Goal: Subscribe to service/newsletter

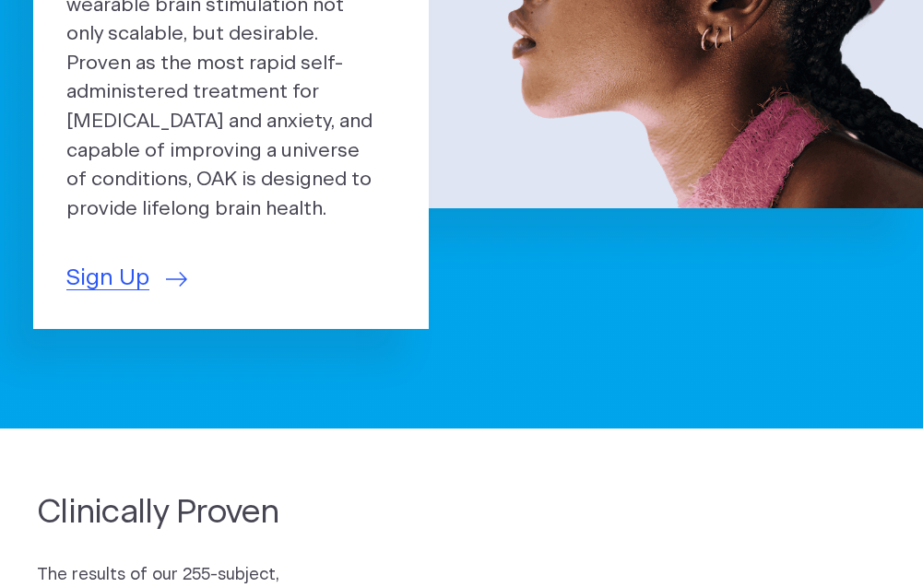
scroll to position [461, 0]
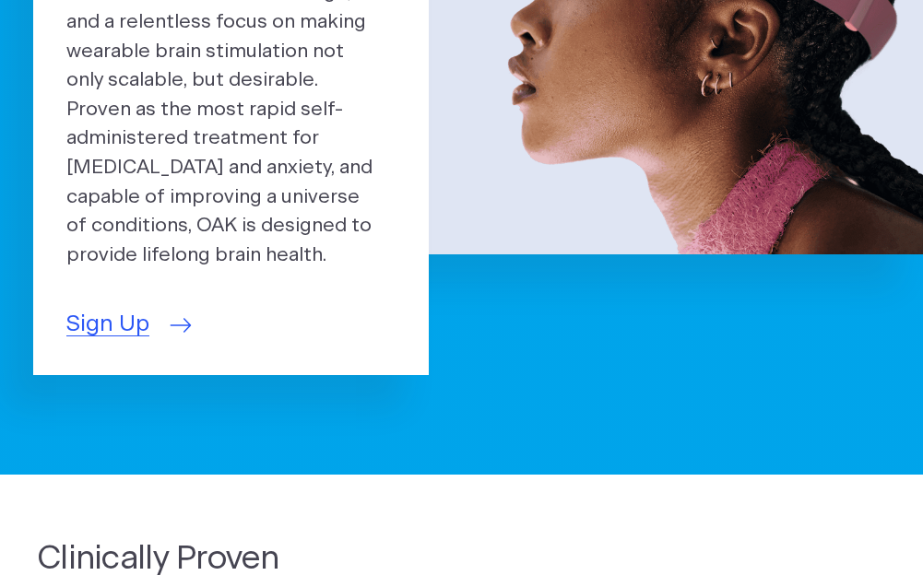
click at [110, 308] on span "Sign Up" at bounding box center [107, 325] width 83 height 34
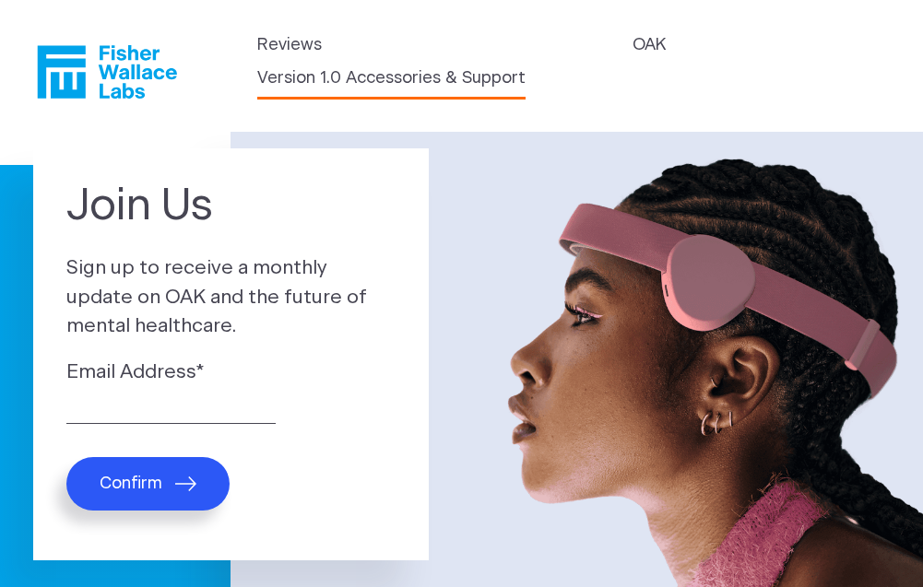
click at [353, 84] on link "Version 1.0 Accessories & Support" at bounding box center [391, 78] width 268 height 25
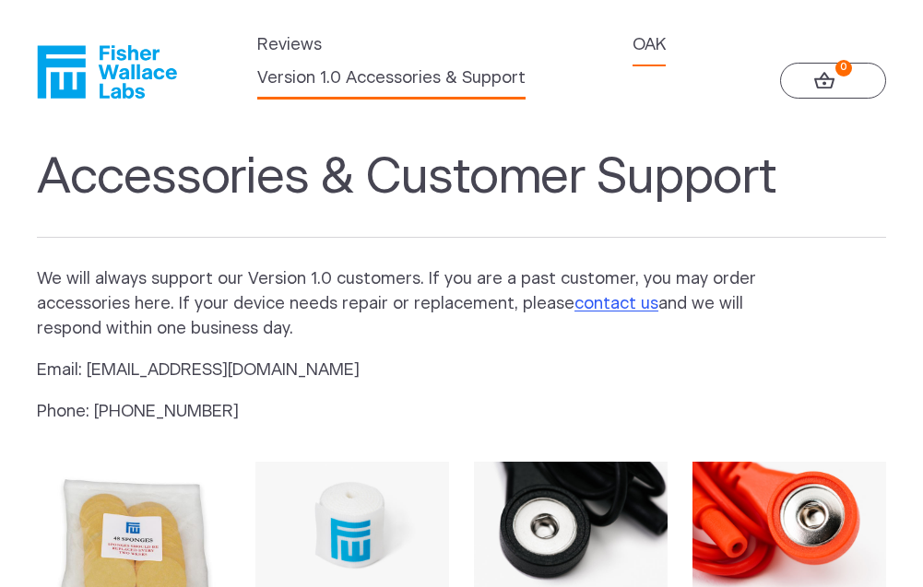
click at [647, 48] on link "OAK" at bounding box center [649, 45] width 33 height 25
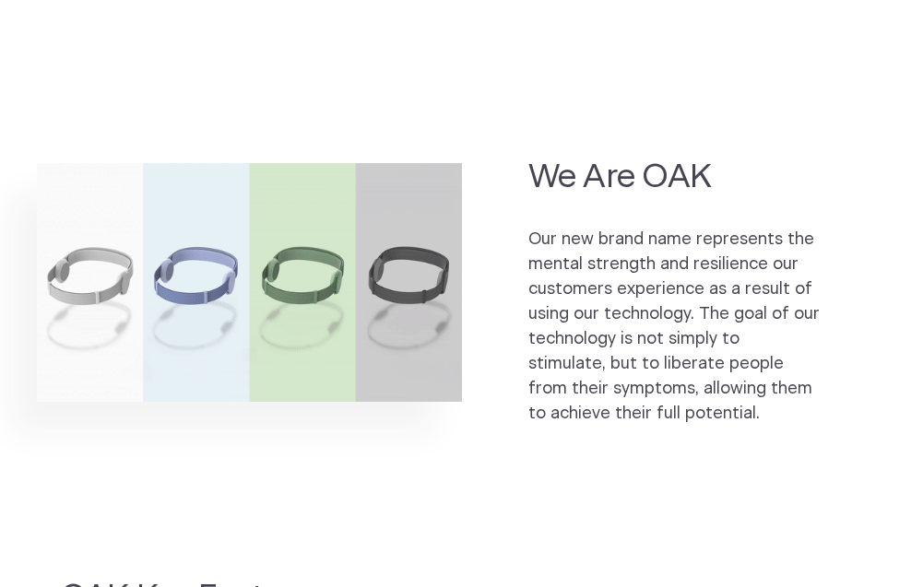
scroll to position [1014, 0]
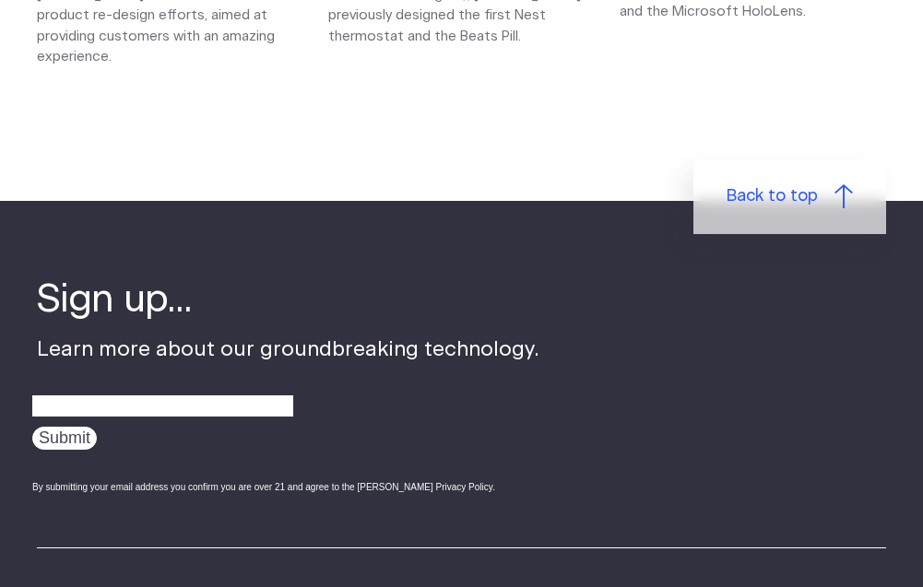
scroll to position [2859, 0]
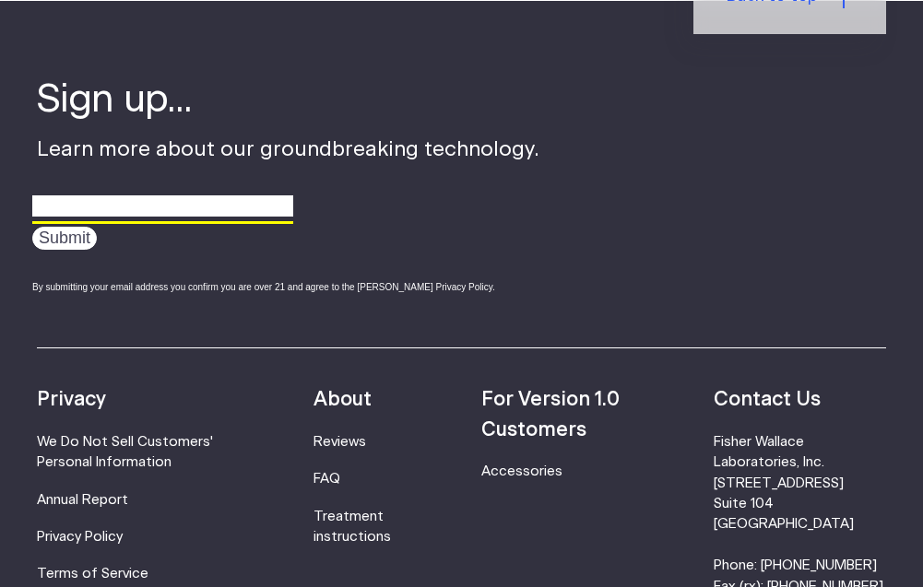
click at [181, 193] on input "email" at bounding box center [162, 207] width 261 height 29
type input "bouncyballjack@gmail.com"
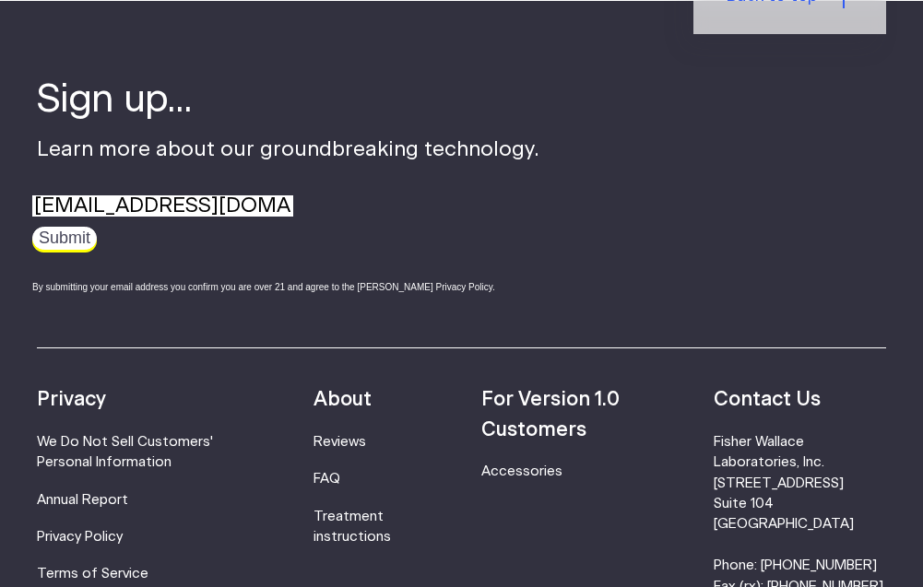
click at [85, 227] on input "Submit" at bounding box center [64, 238] width 65 height 23
click at [46, 227] on input "Submit" at bounding box center [64, 238] width 65 height 23
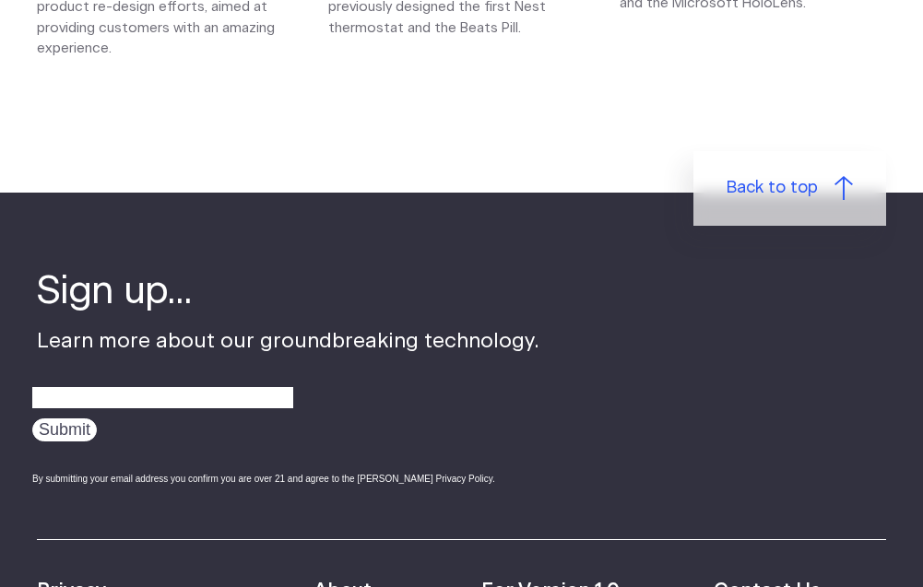
scroll to position [2674, 0]
